Goal: Transaction & Acquisition: Purchase product/service

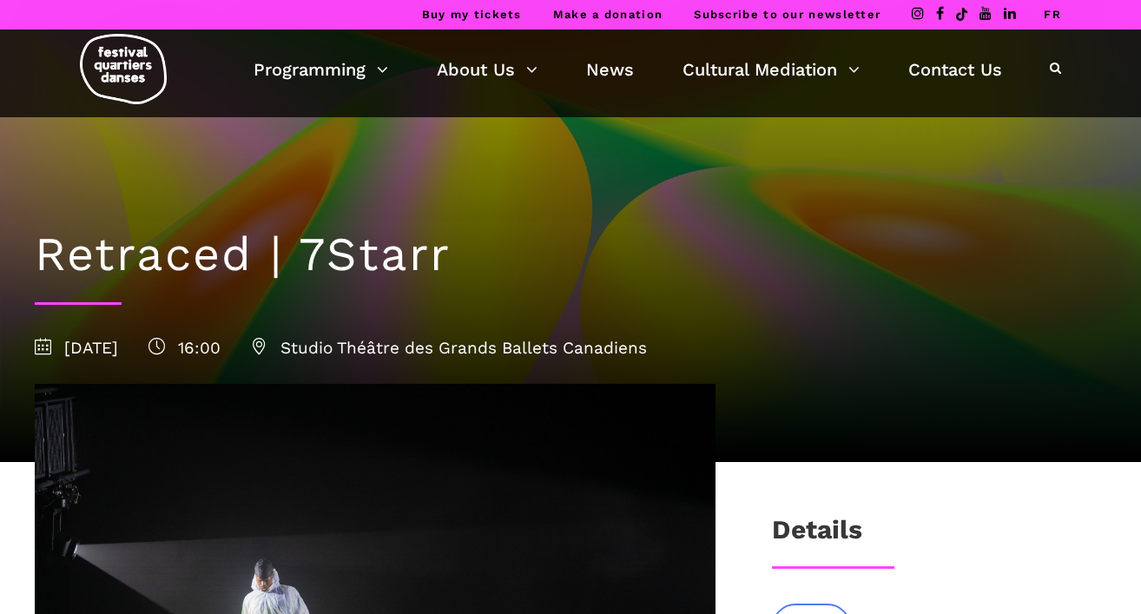
click at [1053, 16] on link "FR" at bounding box center [1052, 14] width 17 height 13
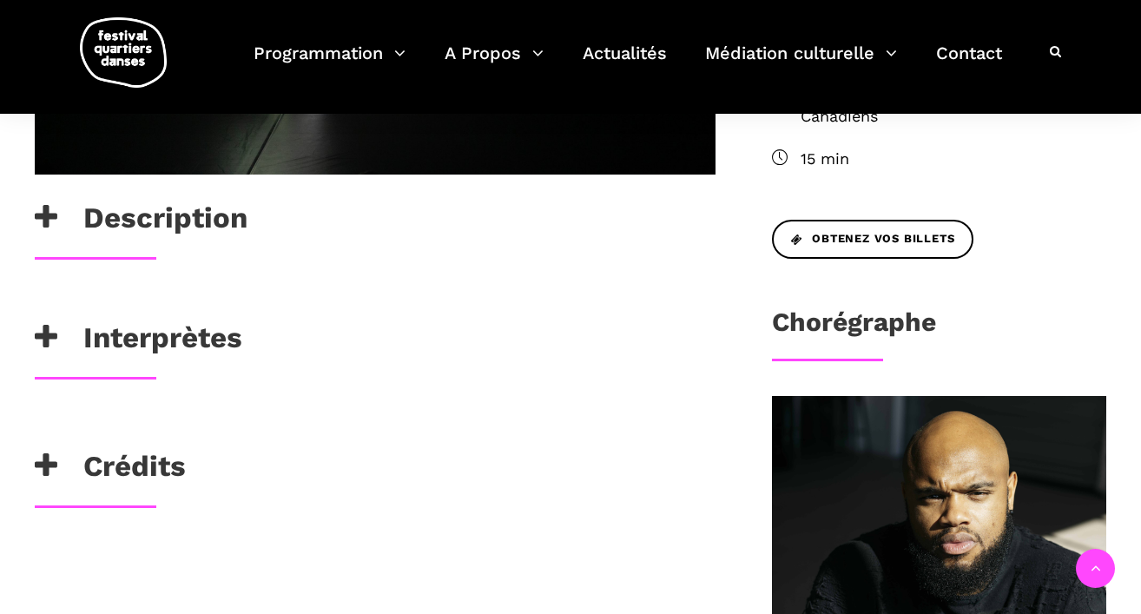
scroll to position [697, 0]
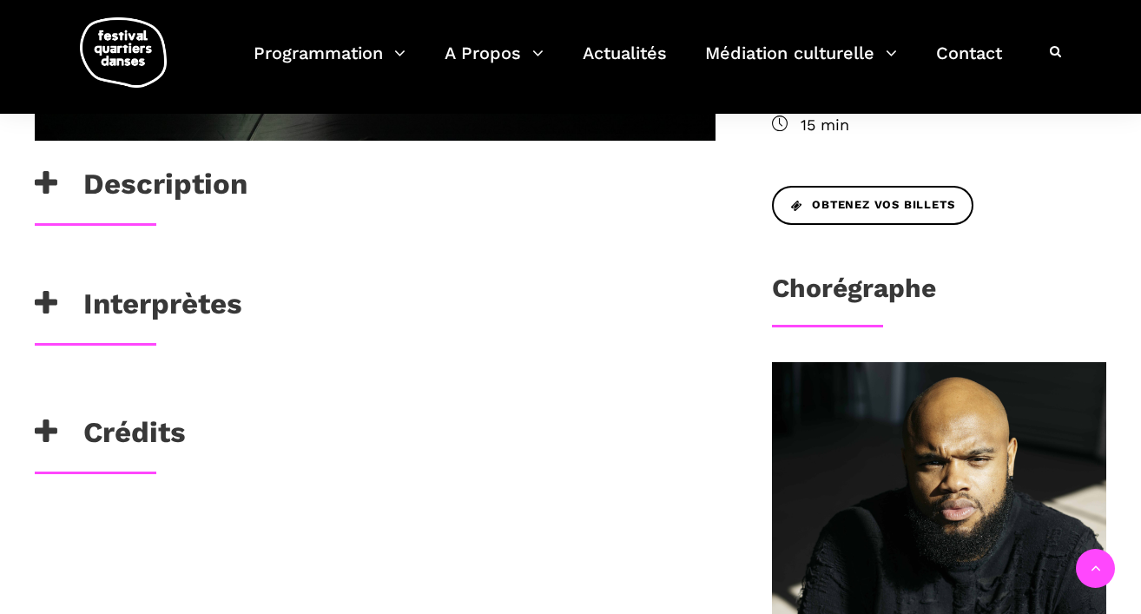
click at [173, 320] on h3 "Interprètes" at bounding box center [139, 308] width 208 height 43
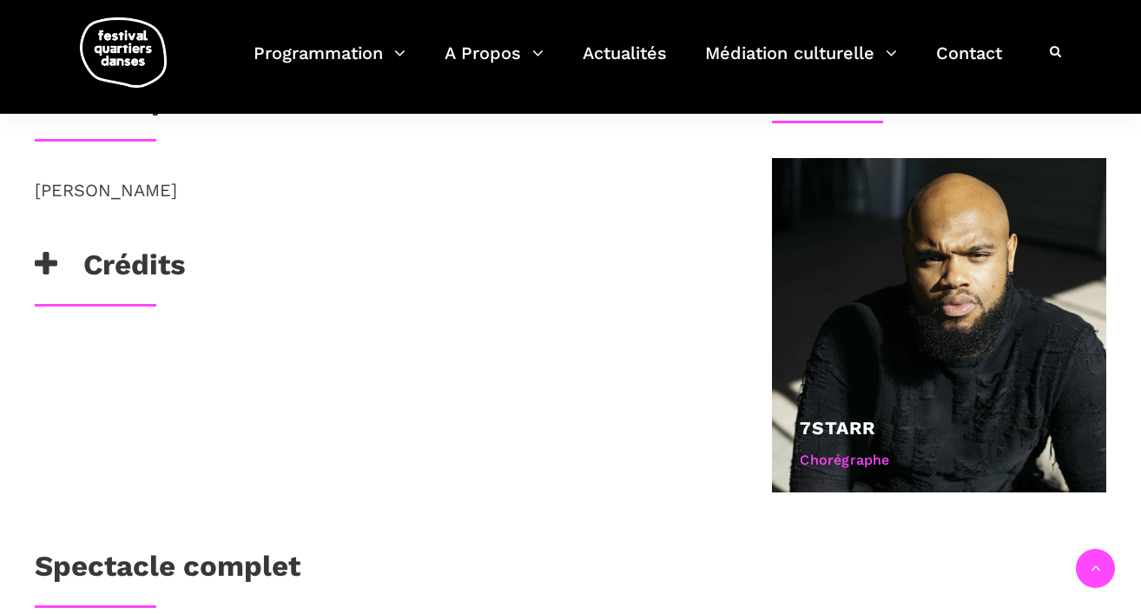
scroll to position [899, 0]
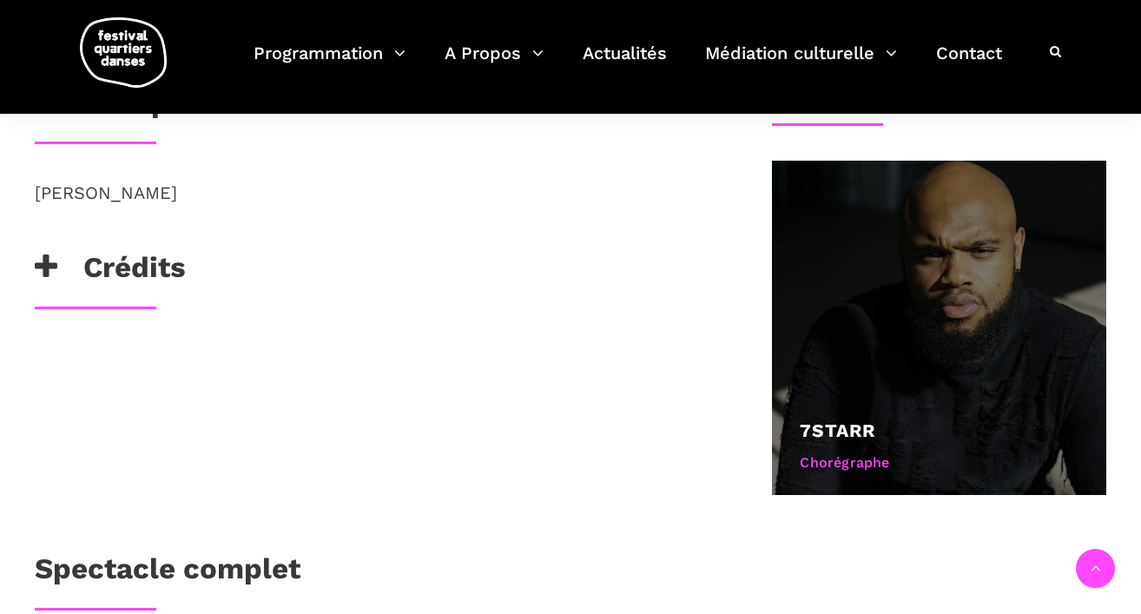
click at [825, 459] on div "Chorégraphe" at bounding box center [939, 463] width 279 height 23
click at [833, 430] on link "7starr" at bounding box center [838, 430] width 76 height 22
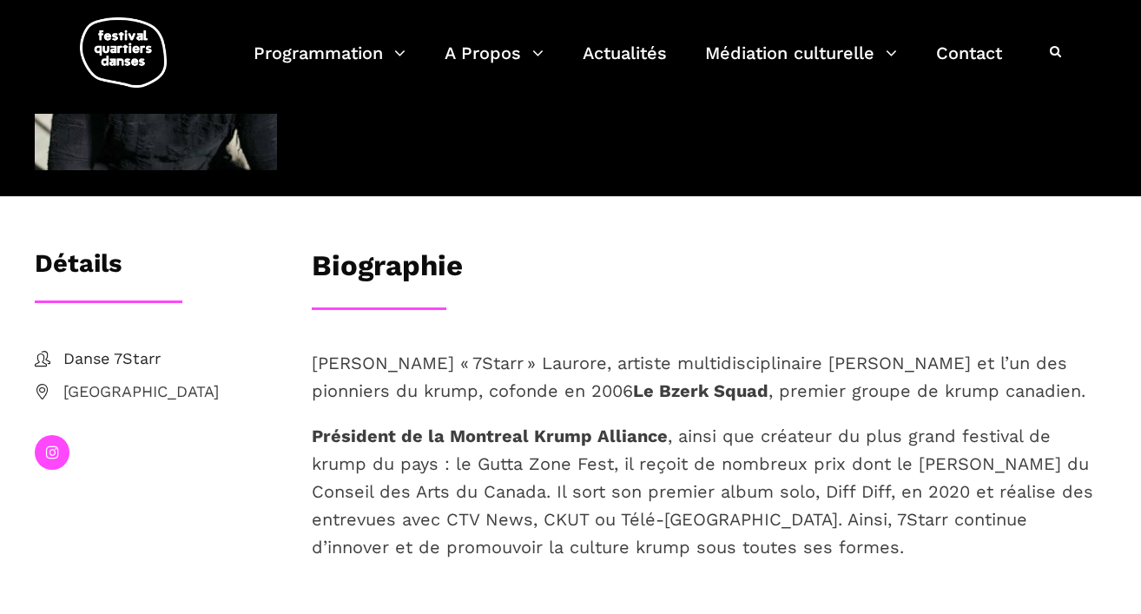
scroll to position [159, 0]
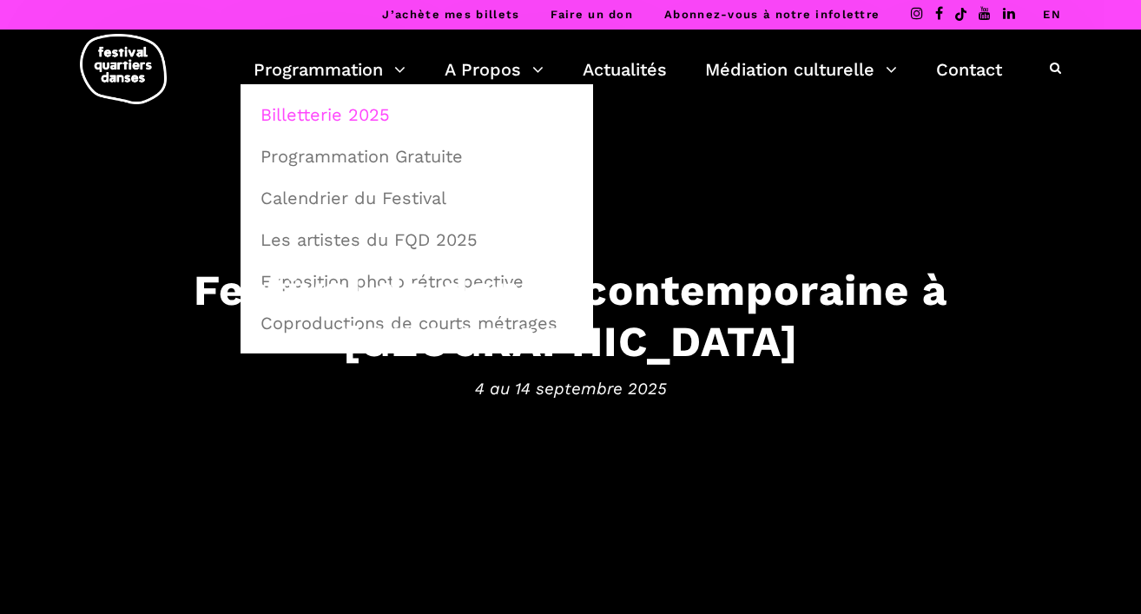
click at [327, 108] on link "Billetterie 2025" at bounding box center [416, 115] width 333 height 40
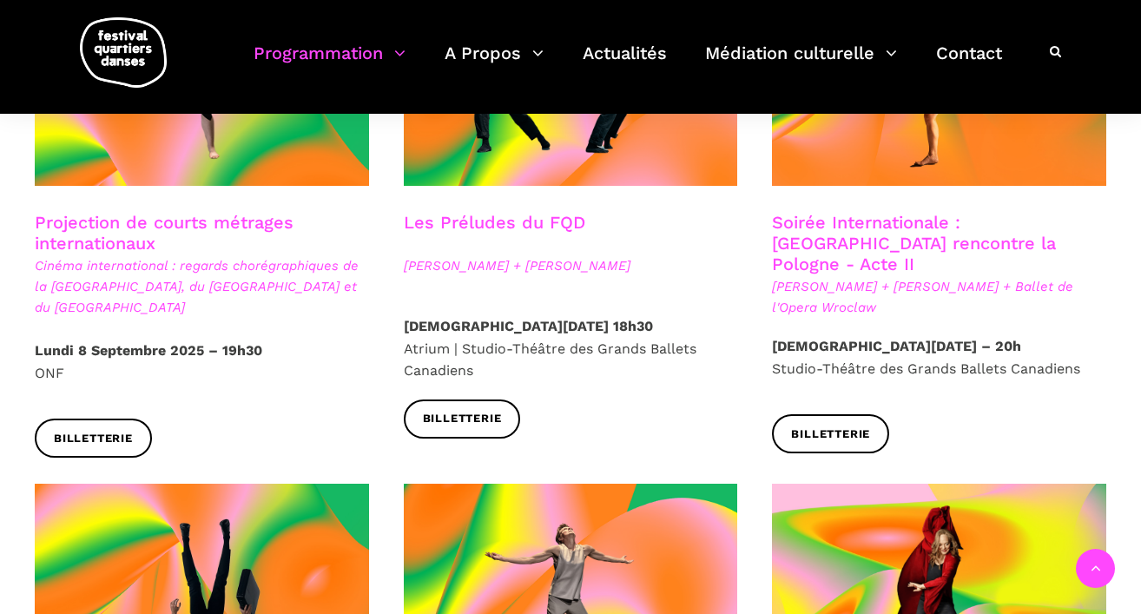
scroll to position [1612, 0]
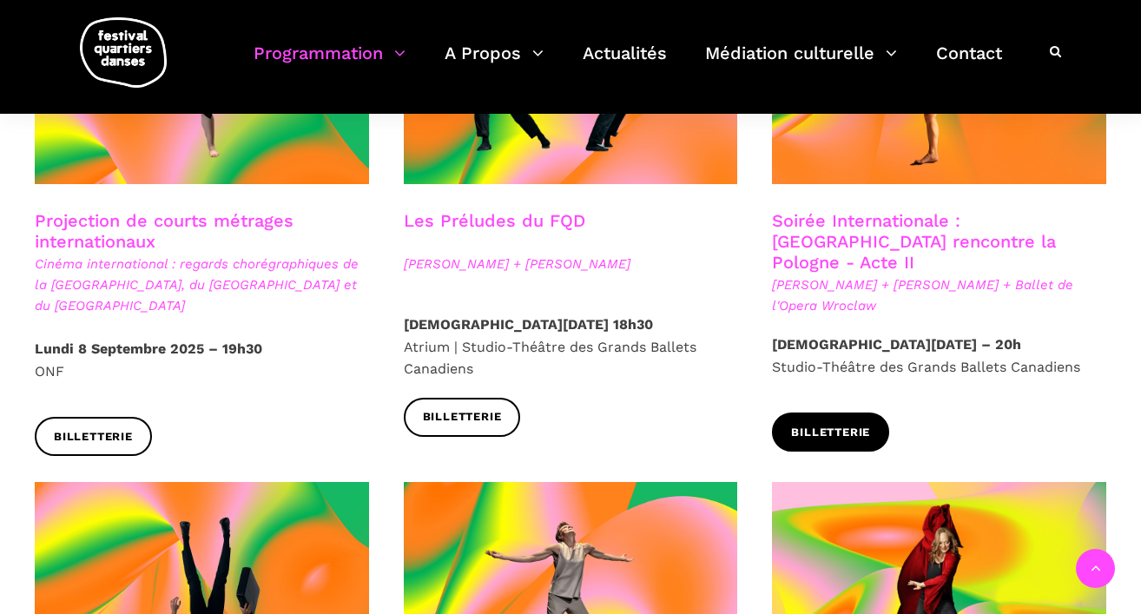
click at [809, 424] on span "Billetterie" at bounding box center [830, 433] width 79 height 18
